Goal: Task Accomplishment & Management: Manage account settings

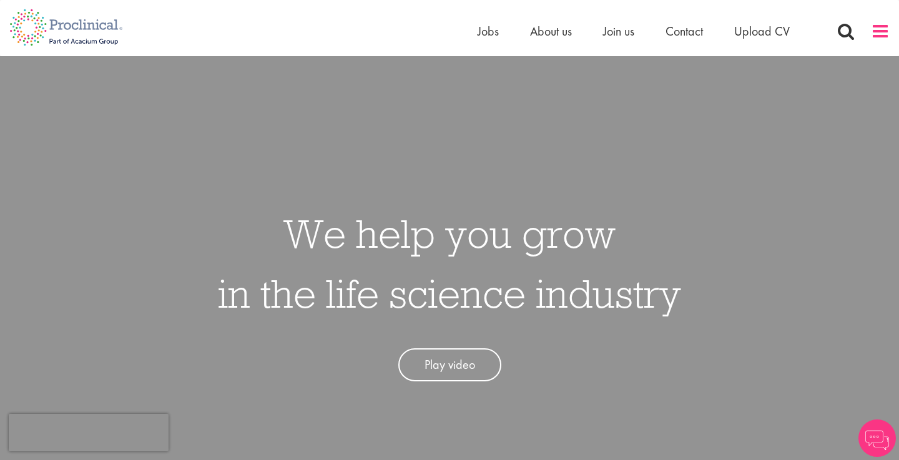
click at [888, 32] on span at bounding box center [880, 31] width 19 height 19
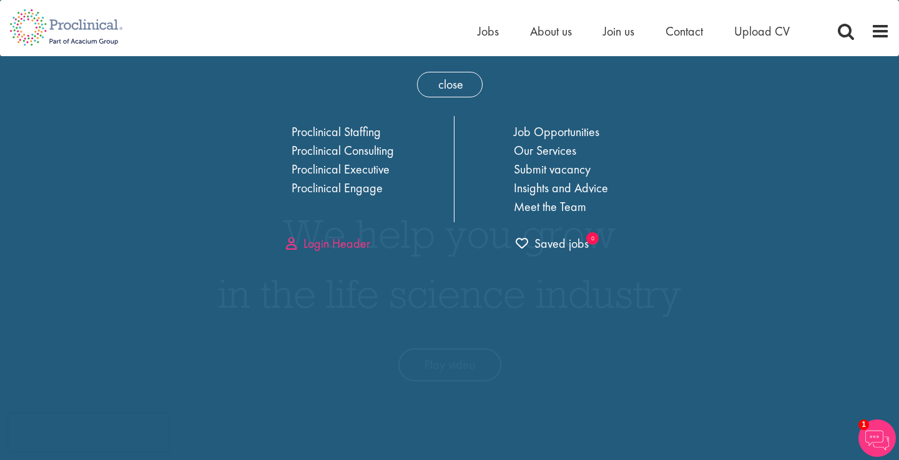
click at [327, 242] on link "Login Header" at bounding box center [328, 243] width 84 height 16
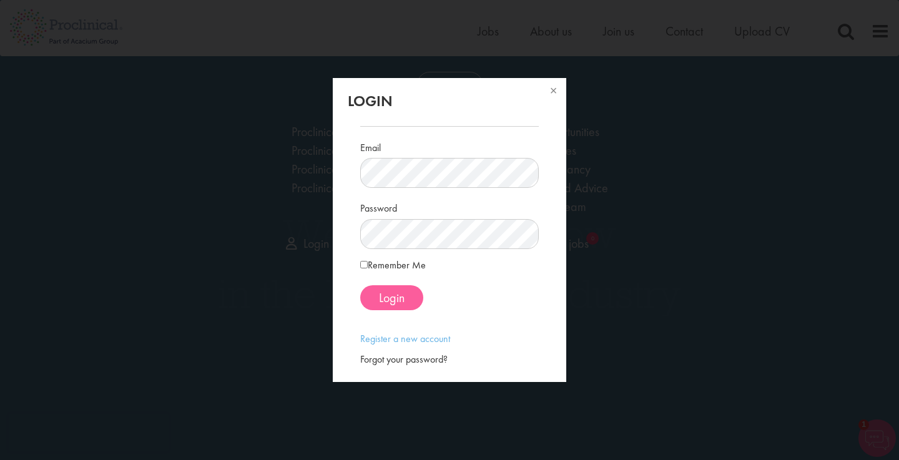
click at [388, 295] on span "Login" at bounding box center [392, 298] width 26 height 16
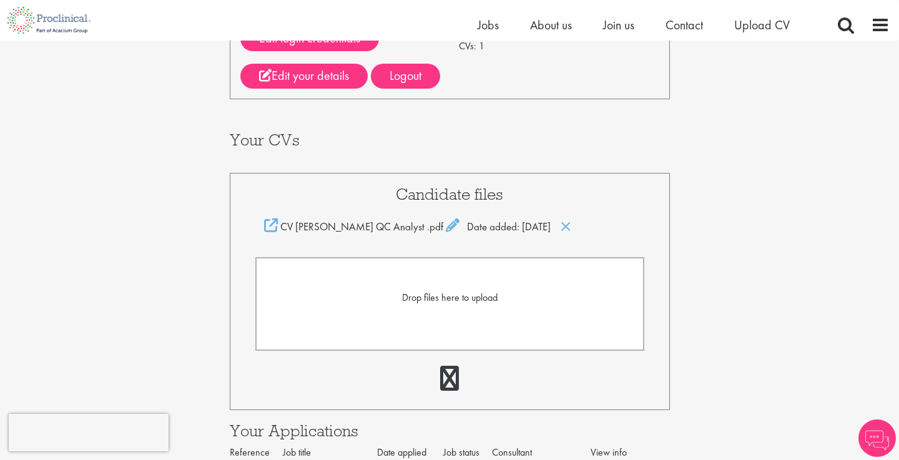
scroll to position [172, 0]
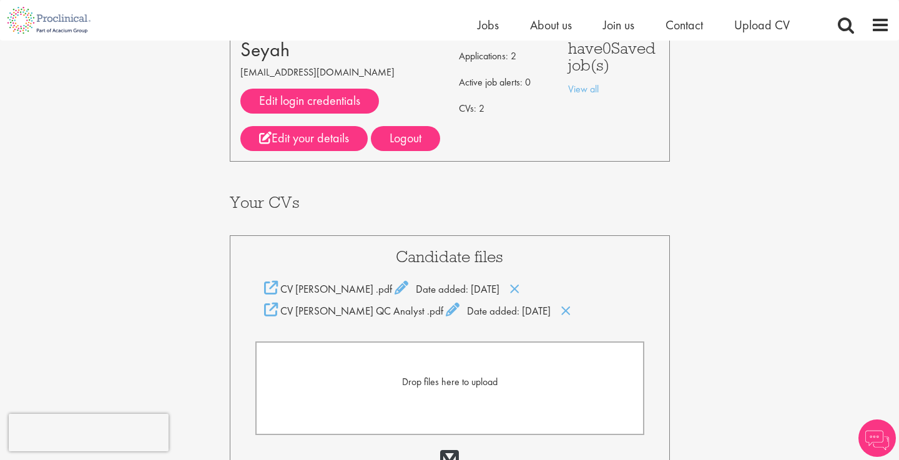
scroll to position [108, 0]
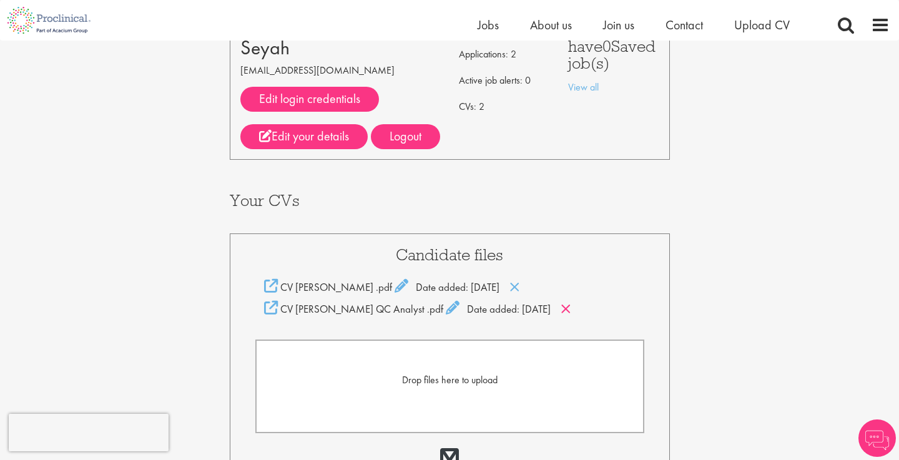
click at [560, 307] on icon at bounding box center [565, 309] width 11 height 14
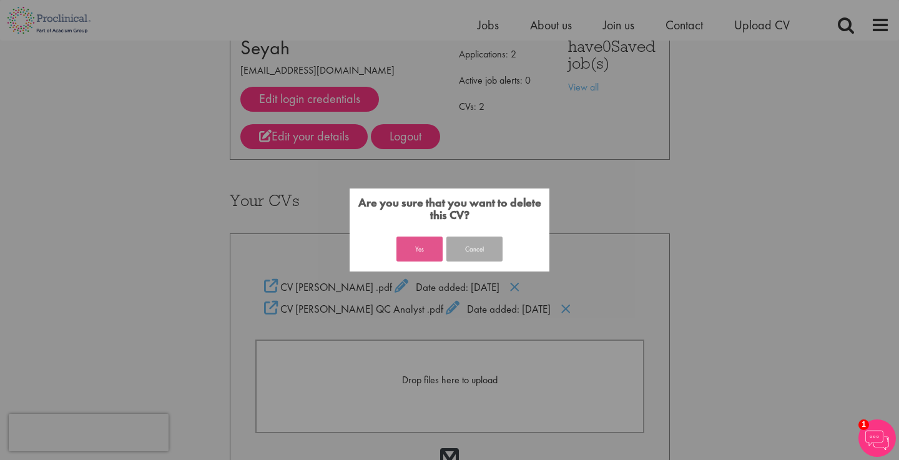
click at [427, 248] on button "Yes" at bounding box center [419, 249] width 46 height 25
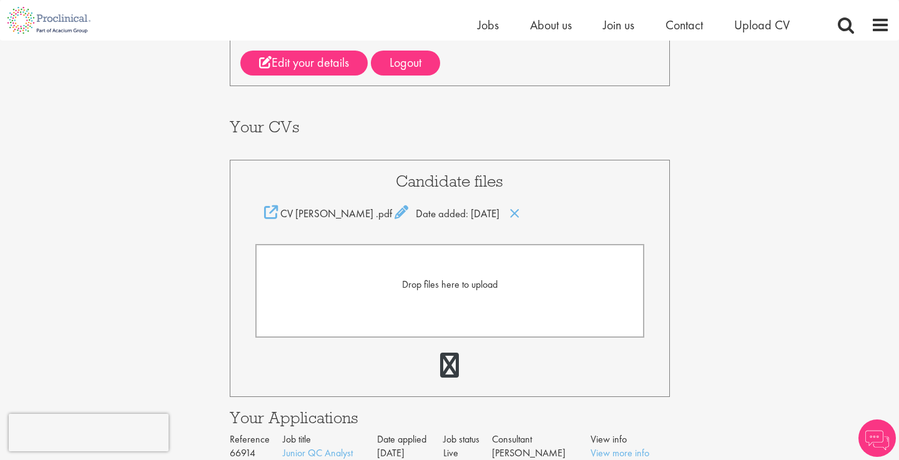
scroll to position [188, 0]
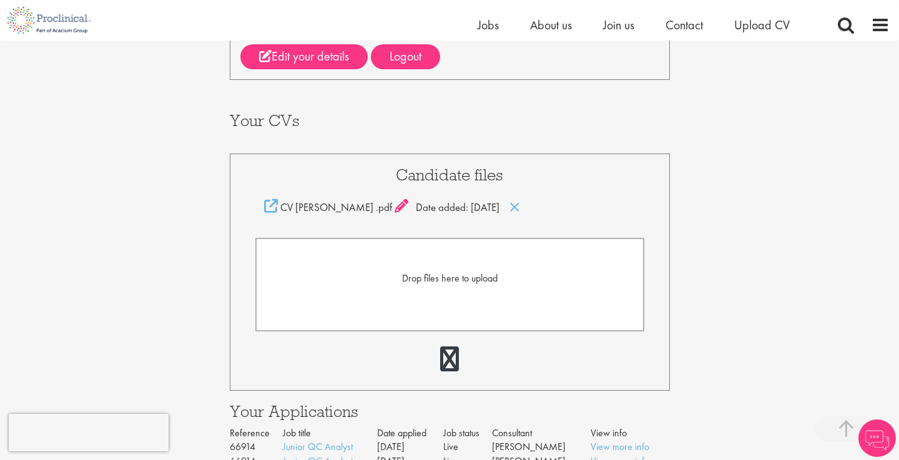
click at [394, 208] on icon at bounding box center [401, 206] width 14 height 14
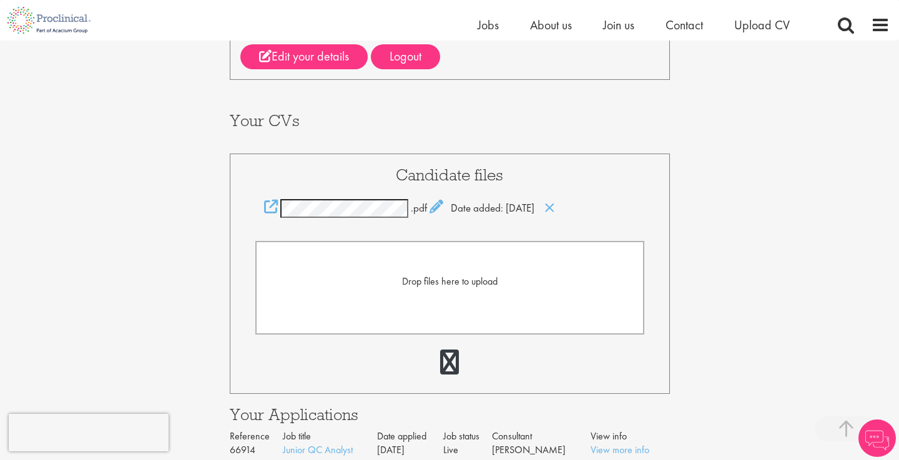
click at [359, 186] on div "Candidate files .pdf Date added: 11 Sep 25 Drop files here to upload" at bounding box center [450, 274] width 440 height 240
click at [767, 170] on div "Your Profile Bilal Seyah seyah.bilal@hotmail.com Edit login credentials LinkedI…" at bounding box center [449, 205] width 917 height 705
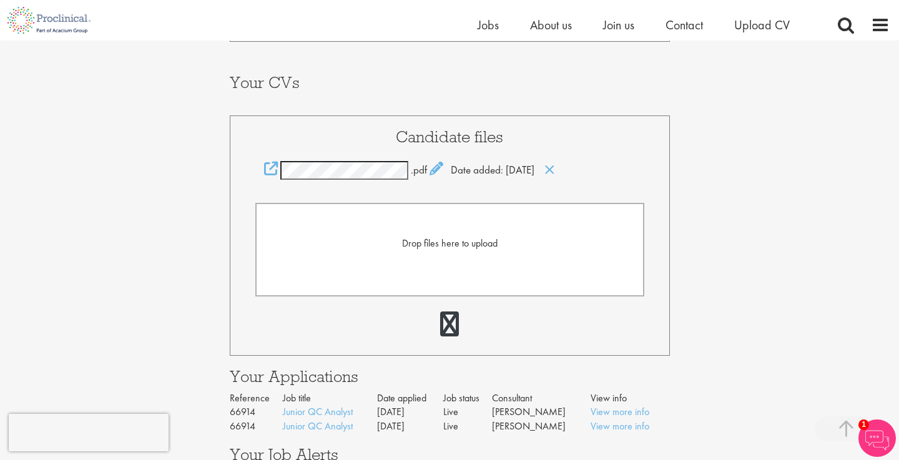
scroll to position [225, 0]
click at [270, 170] on icon at bounding box center [271, 169] width 14 height 14
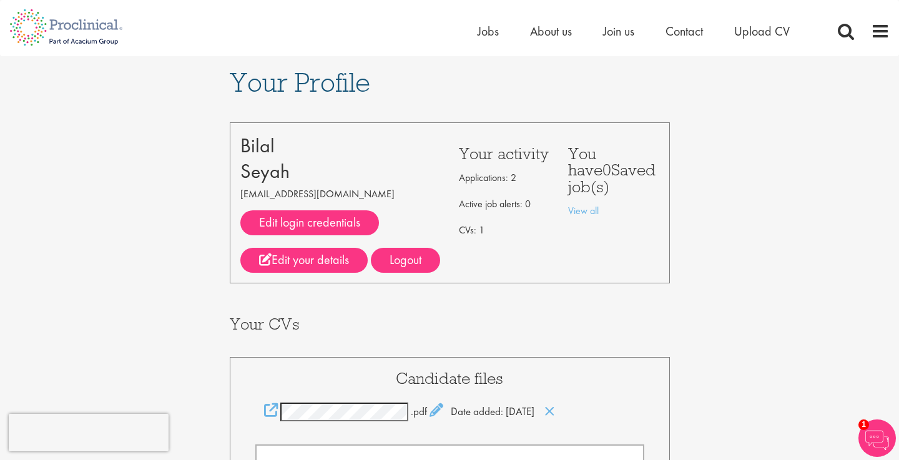
scroll to position [0, 0]
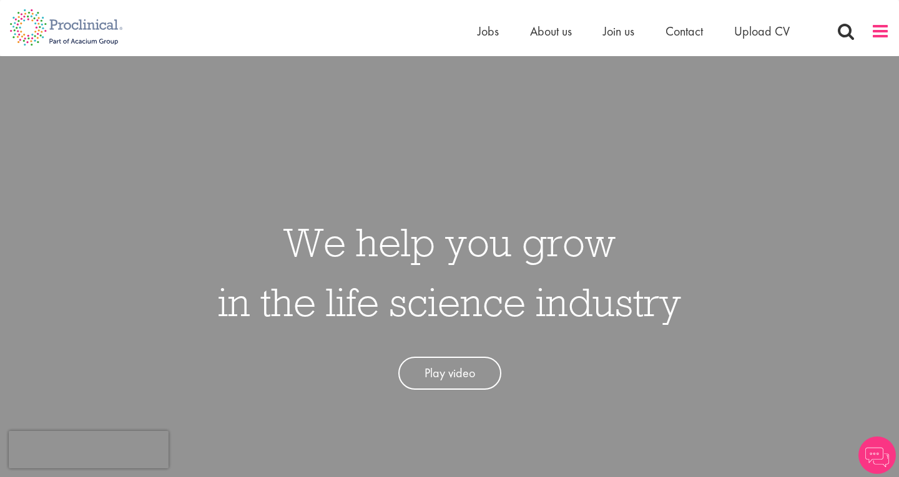
click at [871, 29] on span at bounding box center [880, 31] width 19 height 19
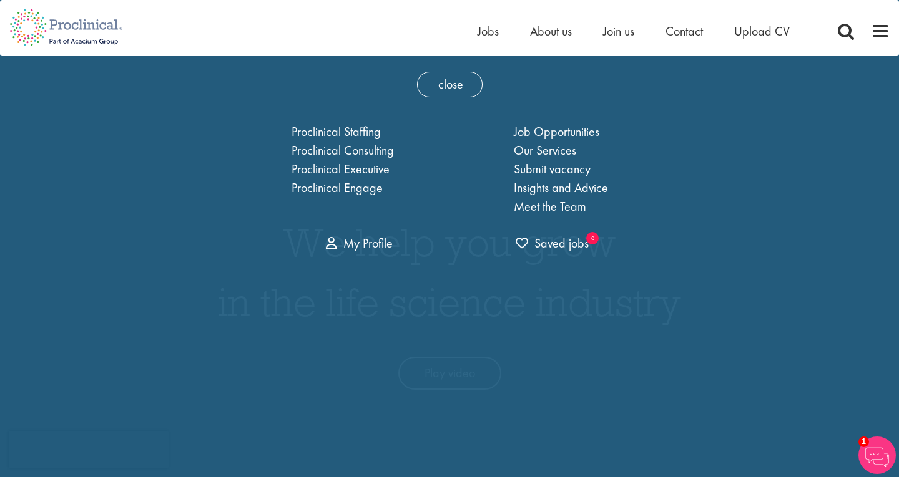
click at [389, 255] on div "close Home Jobs About us Join us Contact Upload CV Proclinical Staffing Proclin…" at bounding box center [449, 158] width 462 height 205
click at [381, 253] on div "close Home Jobs About us Join us Contact Upload CV Proclinical Staffing Proclin…" at bounding box center [449, 158] width 462 height 205
click at [368, 247] on link "My Profile" at bounding box center [359, 243] width 67 height 16
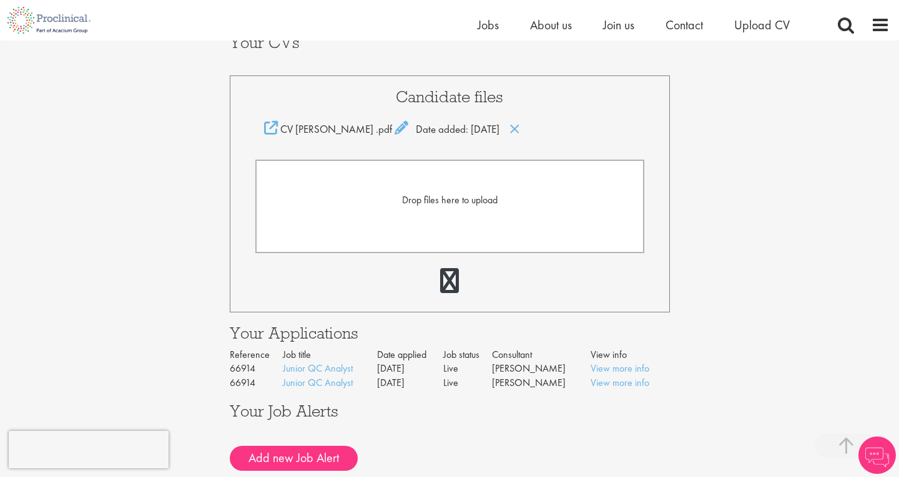
scroll to position [270, 0]
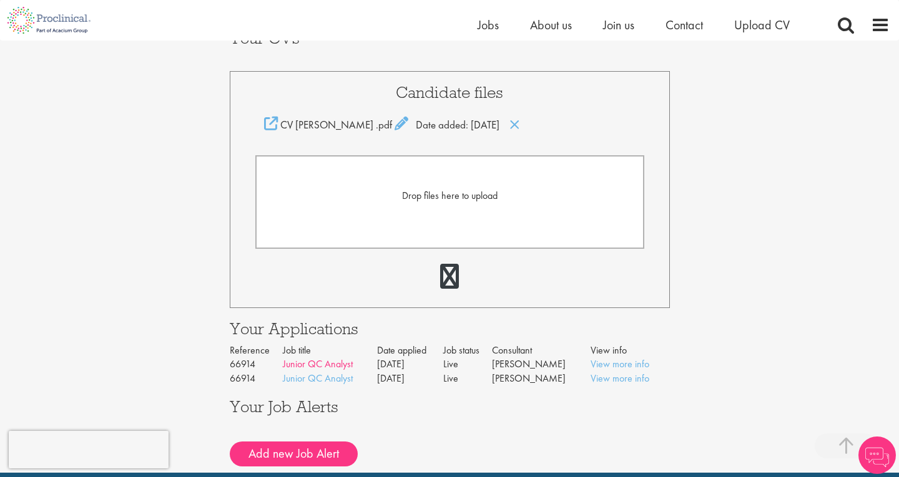
click at [333, 366] on link "Junior QC Analyst" at bounding box center [318, 364] width 70 height 13
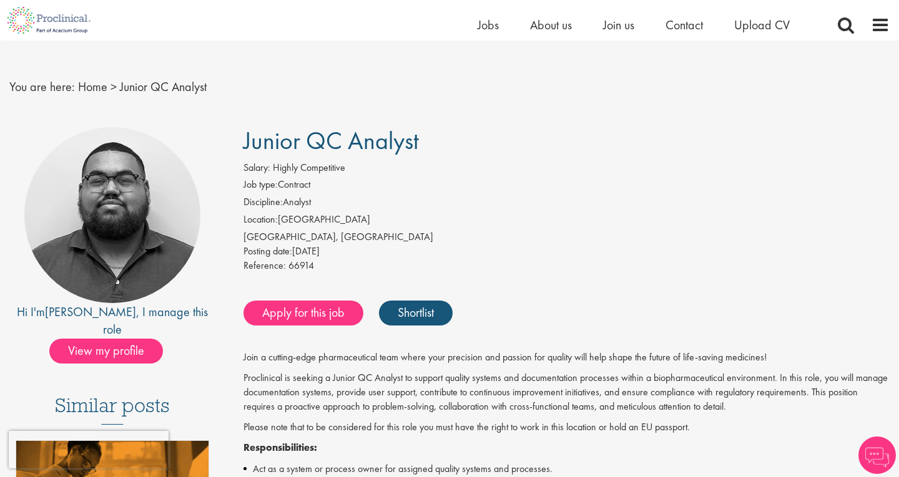
scroll to position [11, 0]
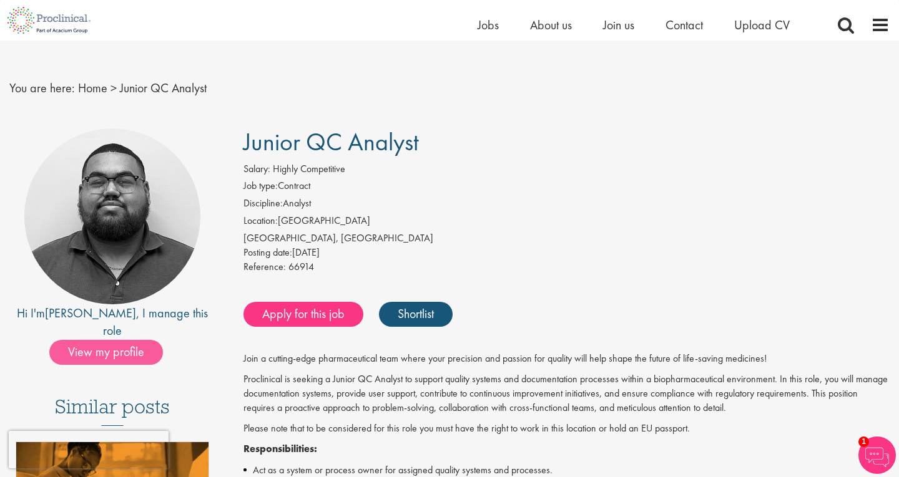
click at [113, 341] on span "View my profile" at bounding box center [106, 352] width 114 height 25
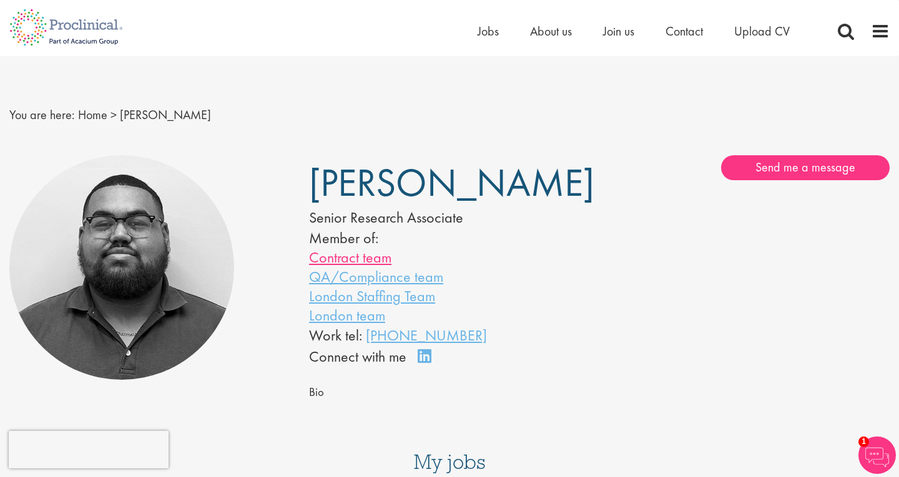
click at [381, 255] on link "Contract team" at bounding box center [350, 257] width 82 height 19
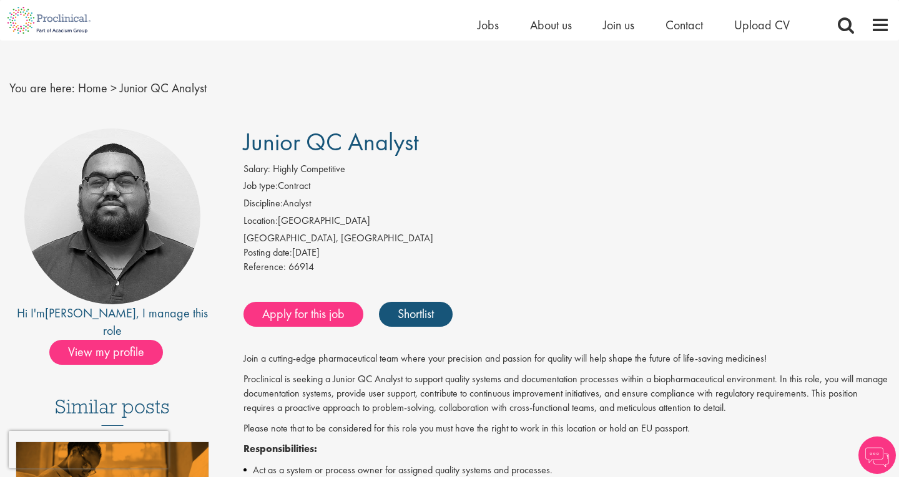
scroll to position [11, 0]
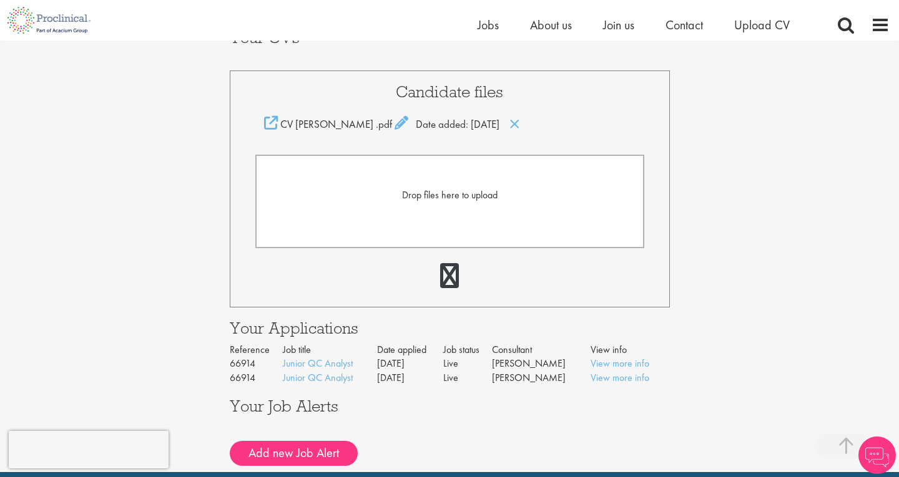
scroll to position [288, 0]
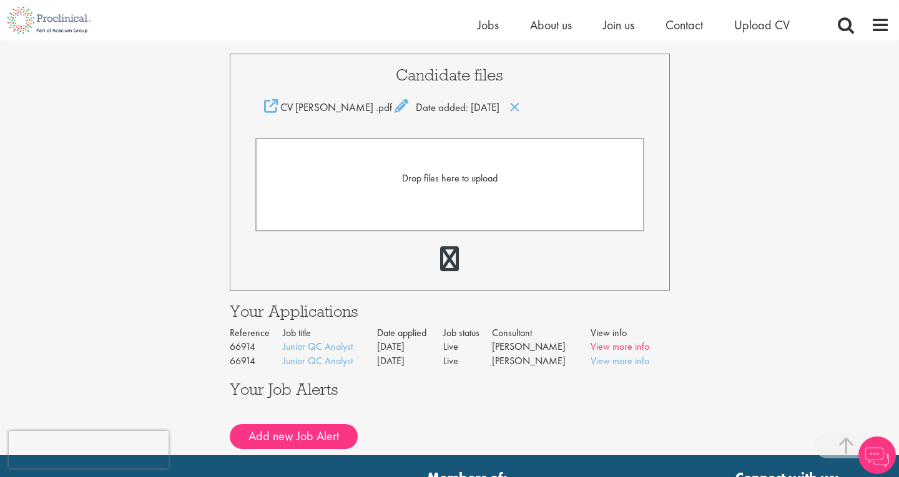
click at [610, 346] on link "View more info" at bounding box center [619, 346] width 59 height 13
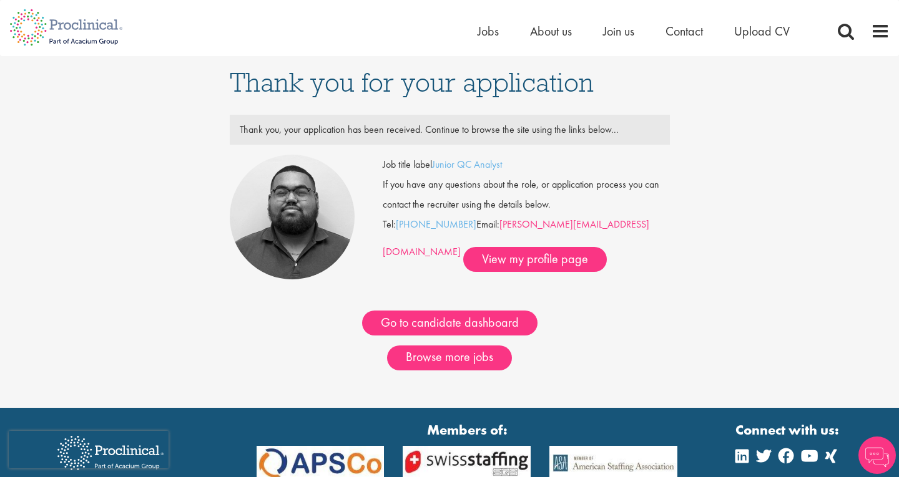
drag, startPoint x: 620, startPoint y: 226, endPoint x: 500, endPoint y: 229, distance: 120.5
click at [500, 229] on div "Job title label Junior QC Analyst If you have any questions about the role, or …" at bounding box center [526, 213] width 287 height 117
copy div "[PERSON_NAME][EMAIL_ADDRESS][DOMAIN_NAME]"
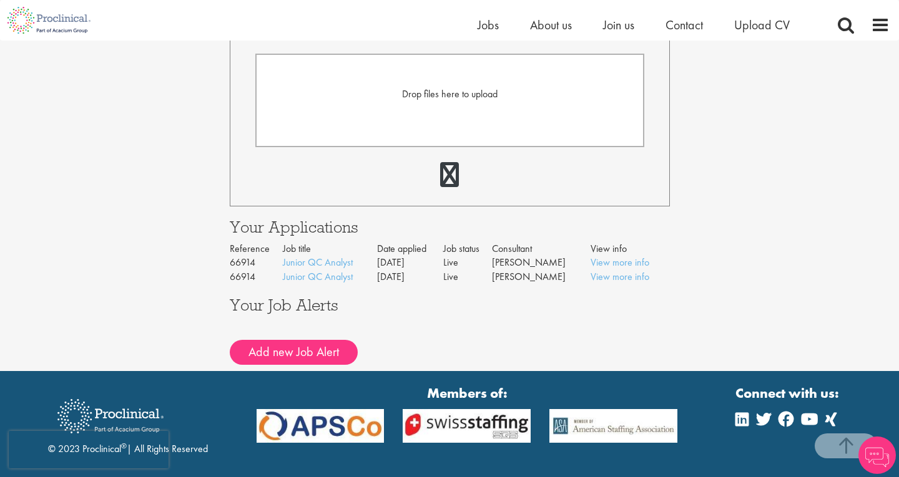
scroll to position [374, 0]
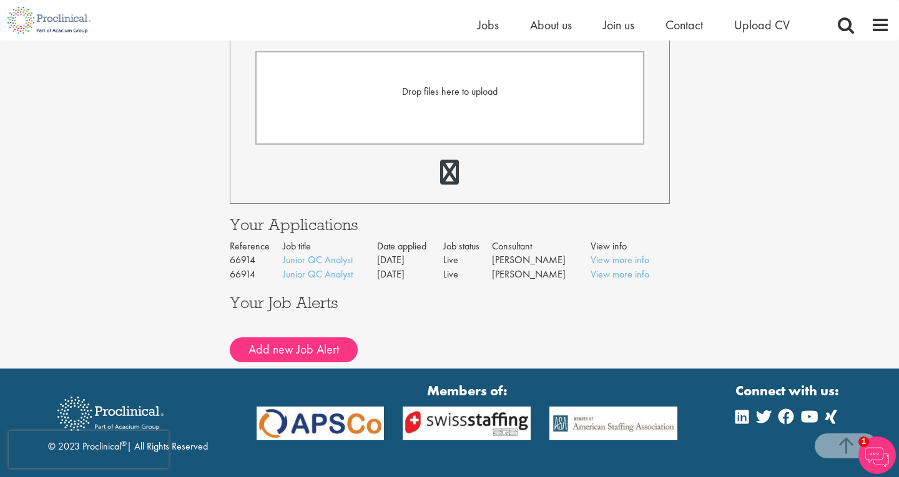
drag, startPoint x: 363, startPoint y: 259, endPoint x: 230, endPoint y: 264, distance: 132.4
click at [230, 264] on tr "66914 Junior QC Analyst [DATE] Live [PERSON_NAME] View more info" at bounding box center [450, 260] width 440 height 14
copy tr "66914 Junior QC Analyst"
